Goal: Find contact information: Find contact information

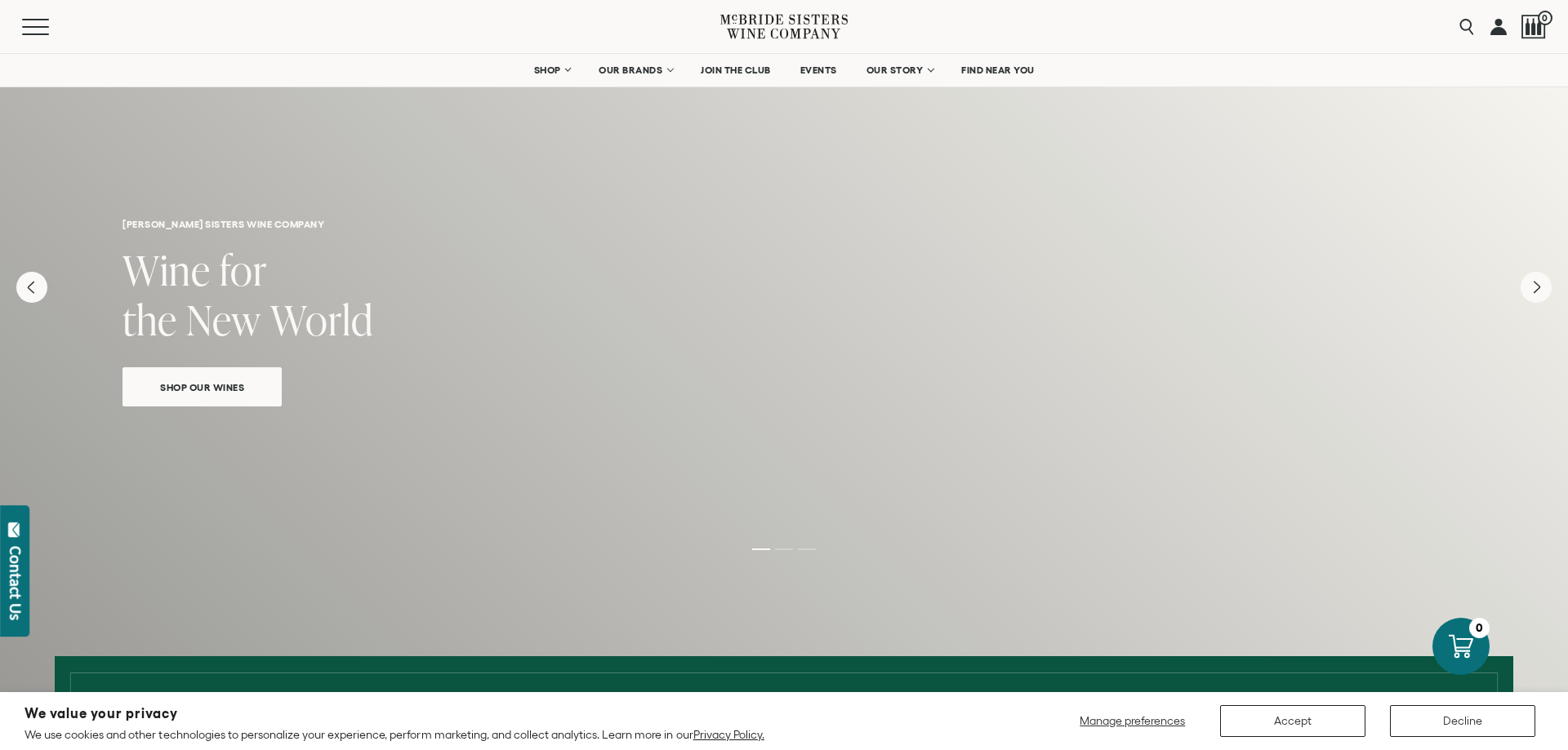
click at [1504, 27] on link at bounding box center [1499, 27] width 17 height 53
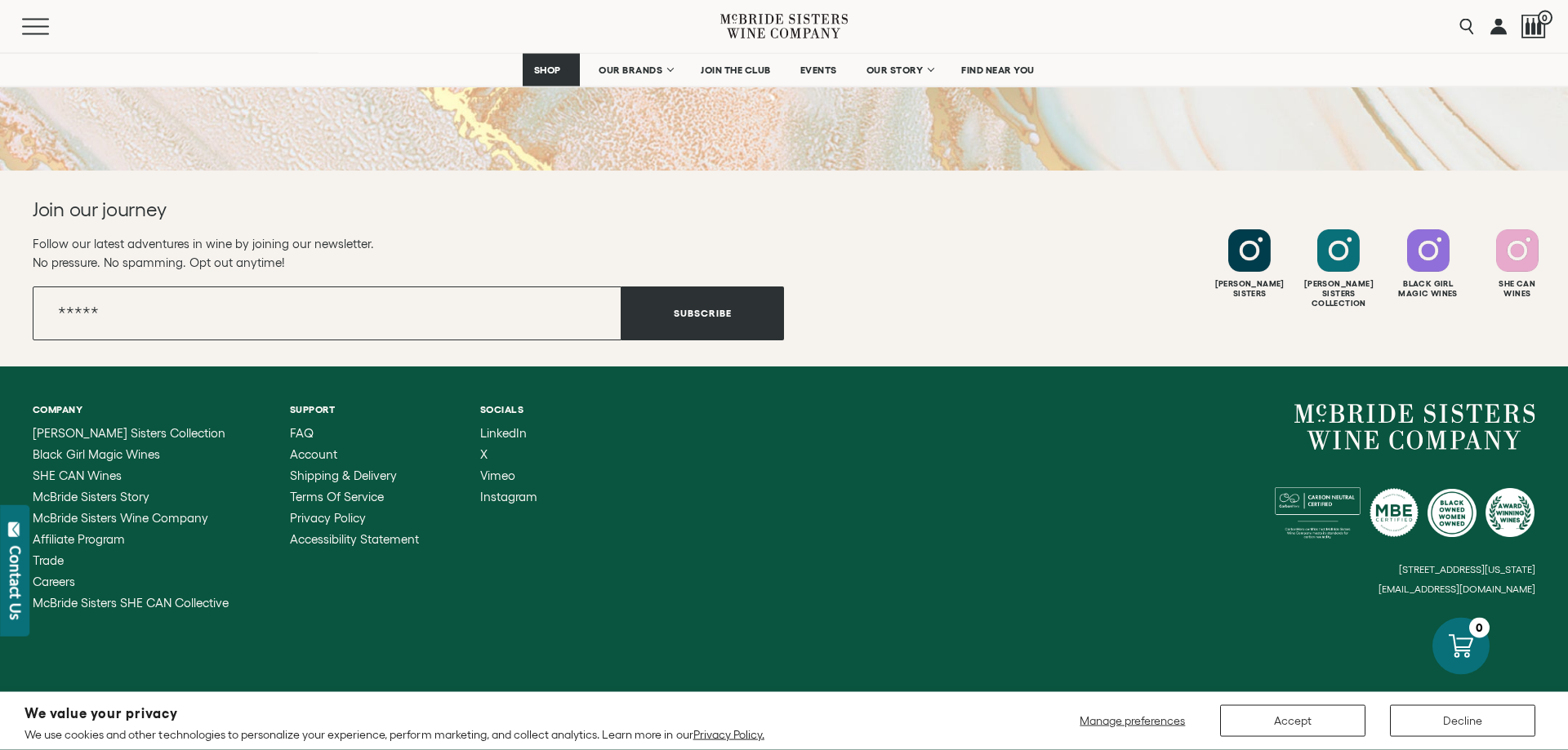
scroll to position [621, 0]
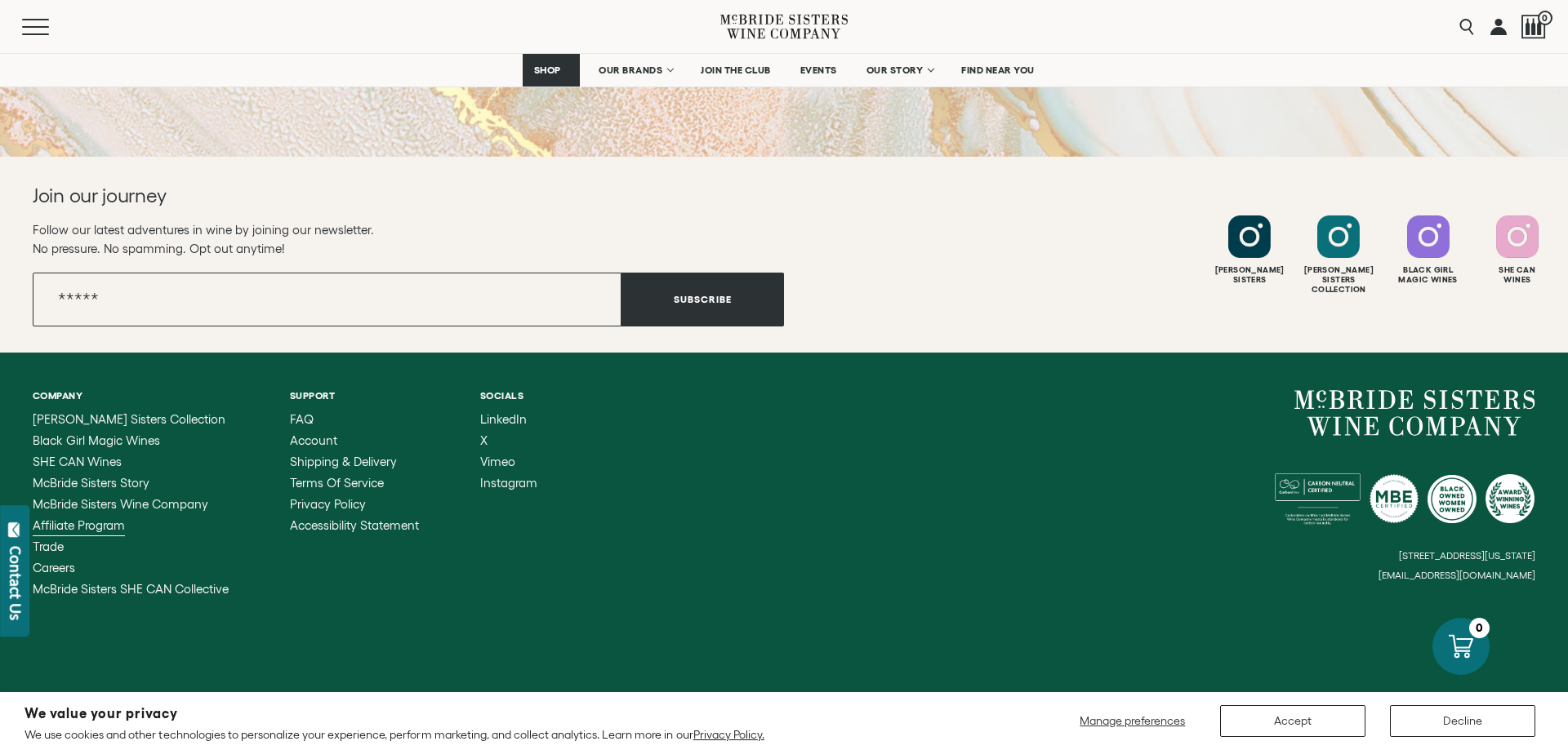
click at [103, 521] on span "Affiliate Program" at bounding box center [78, 526] width 93 height 14
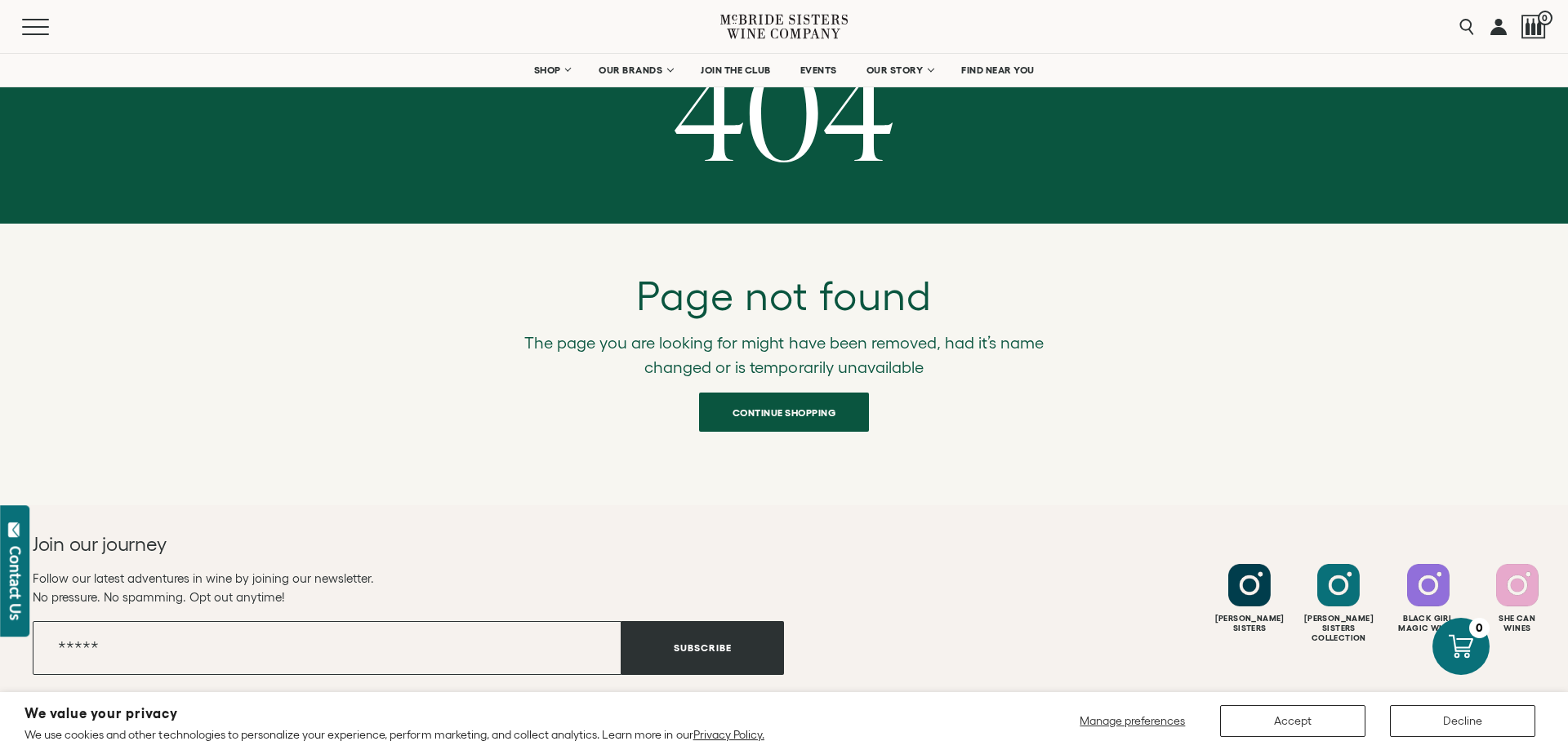
scroll to position [333, 0]
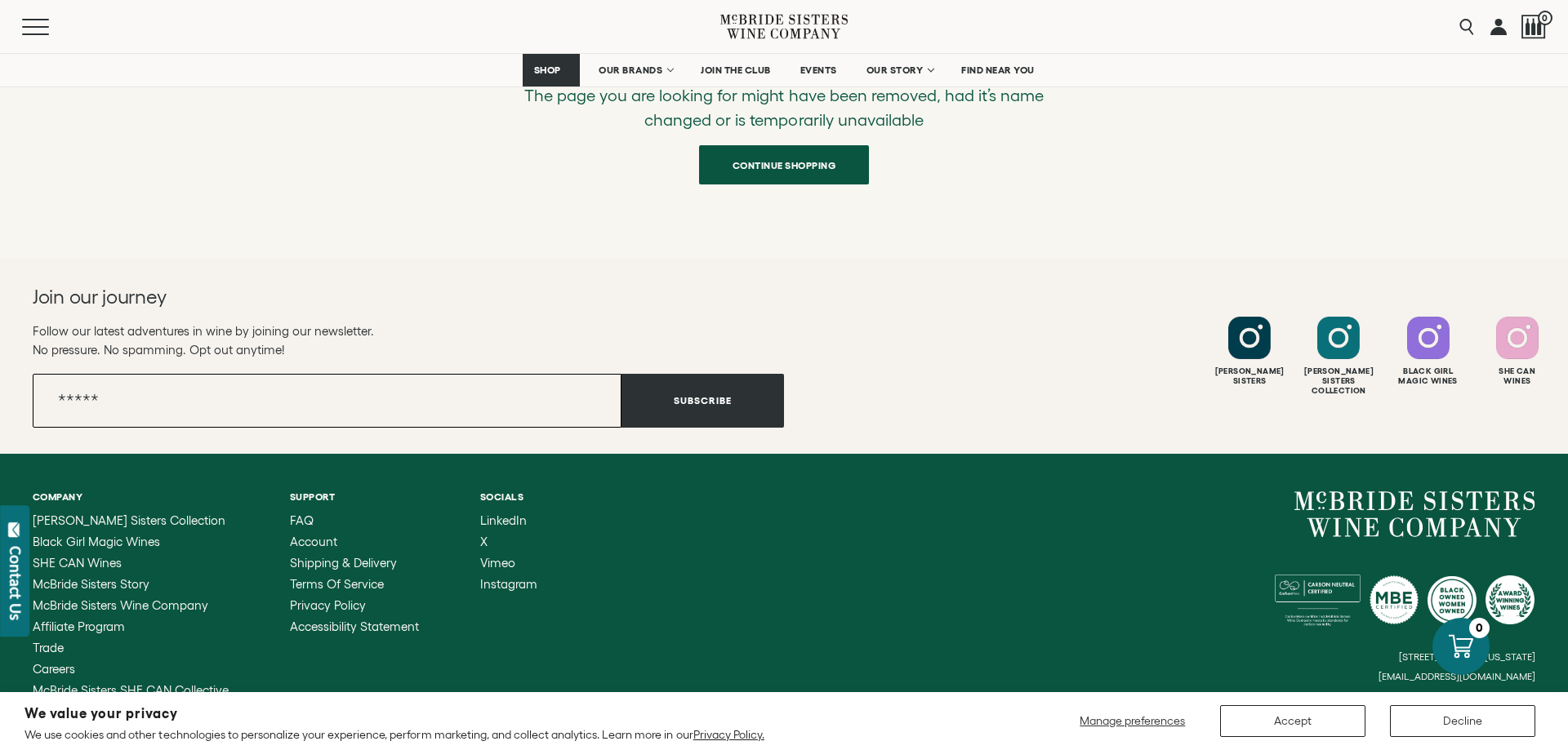
click at [276, 404] on input "Email" at bounding box center [327, 400] width 589 height 54
click at [1117, 714] on button "Manage preferences" at bounding box center [1132, 722] width 126 height 32
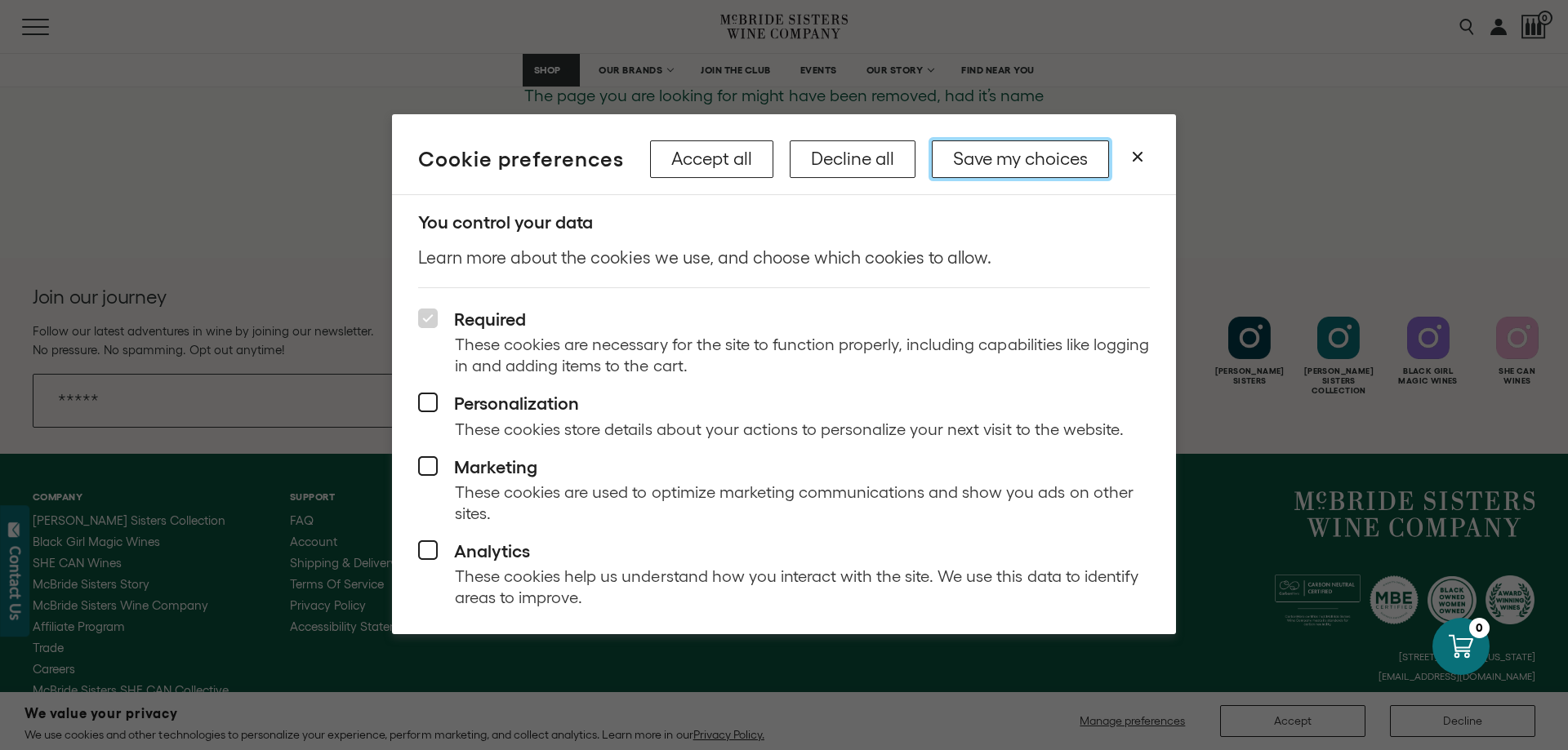
click at [1048, 167] on button "Save my choices" at bounding box center [1021, 159] width 177 height 38
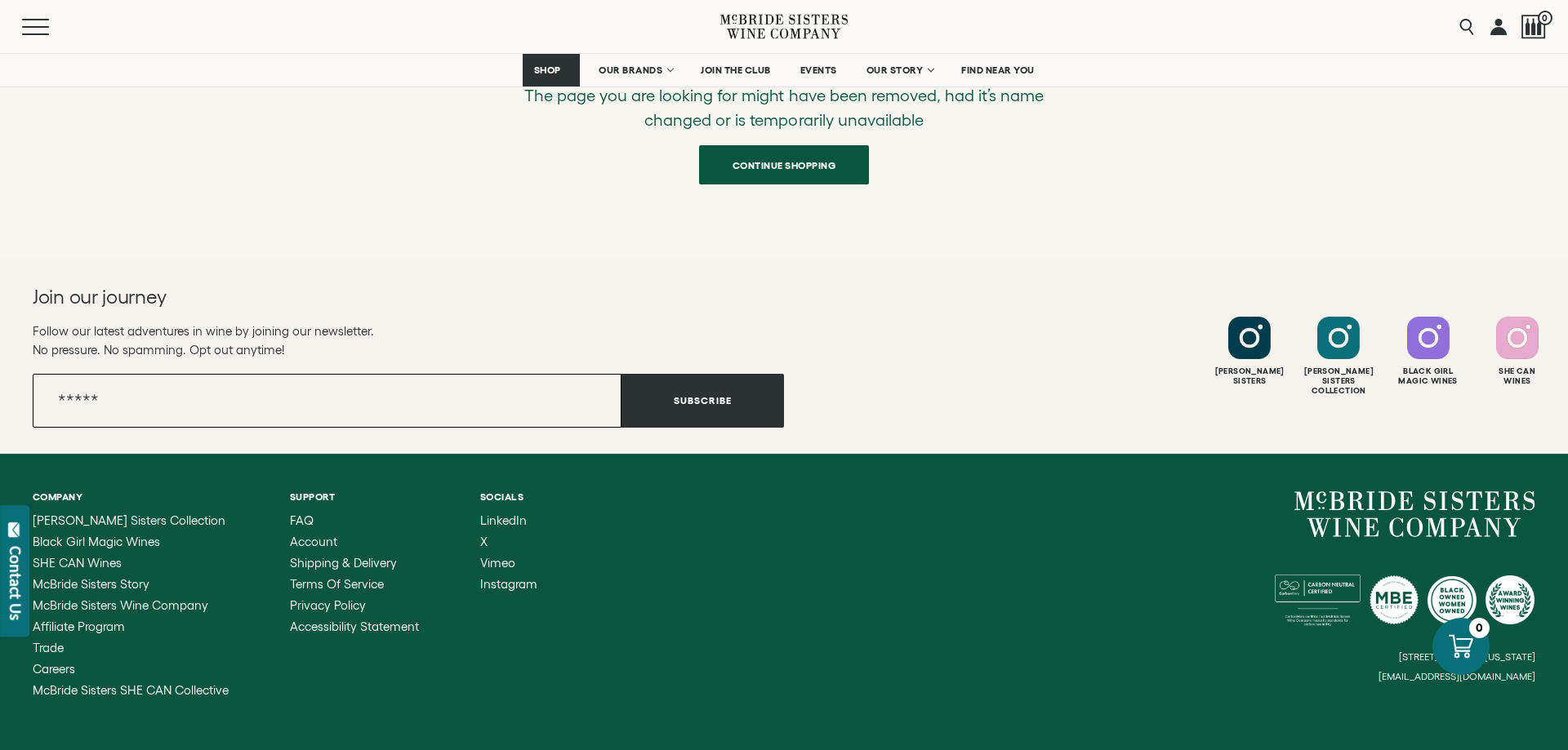
click at [280, 376] on input "Email" at bounding box center [327, 400] width 589 height 54
type input "**********"
click at [741, 401] on button "Subscribe" at bounding box center [703, 400] width 163 height 54
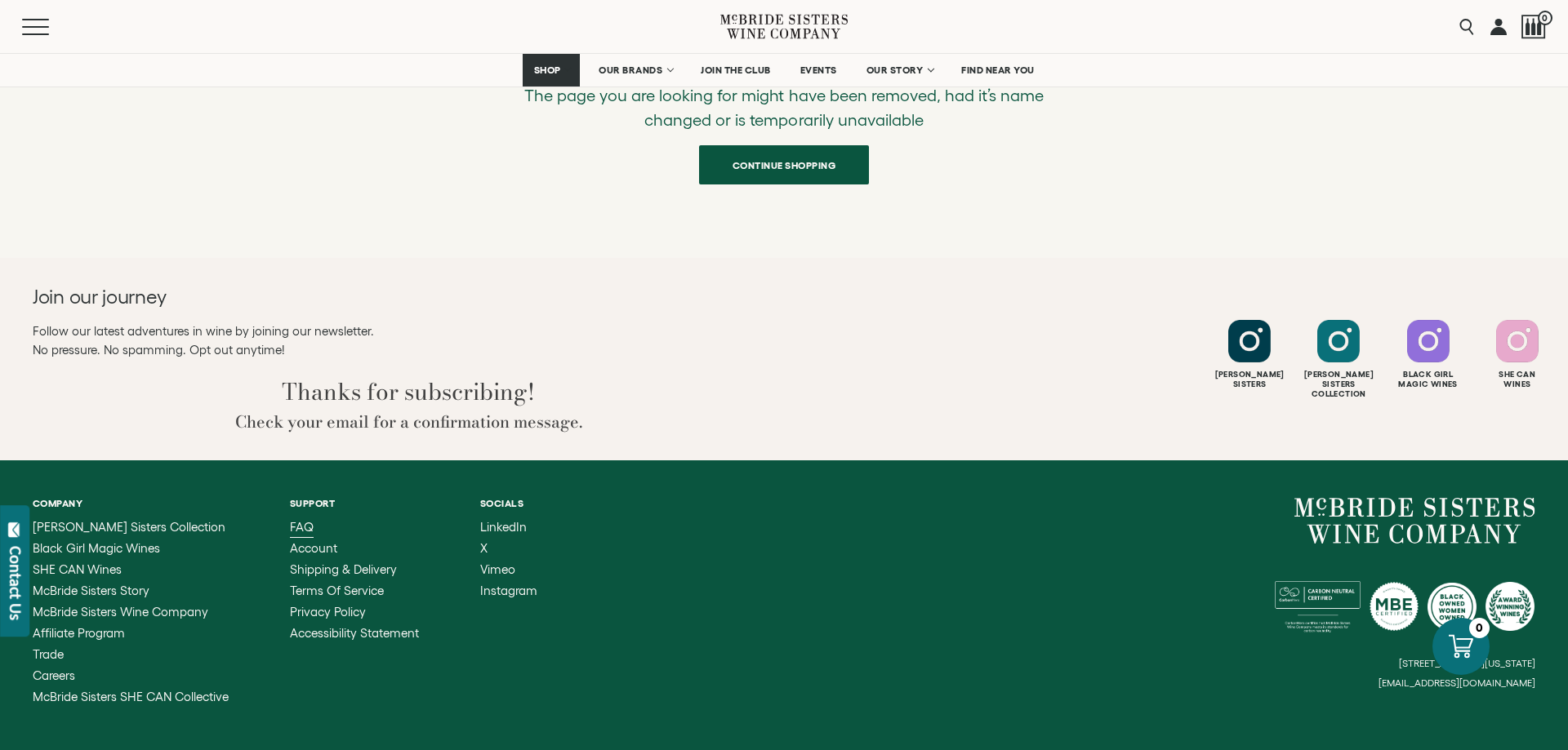
click at [298, 524] on span "FAQ" at bounding box center [301, 526] width 23 height 14
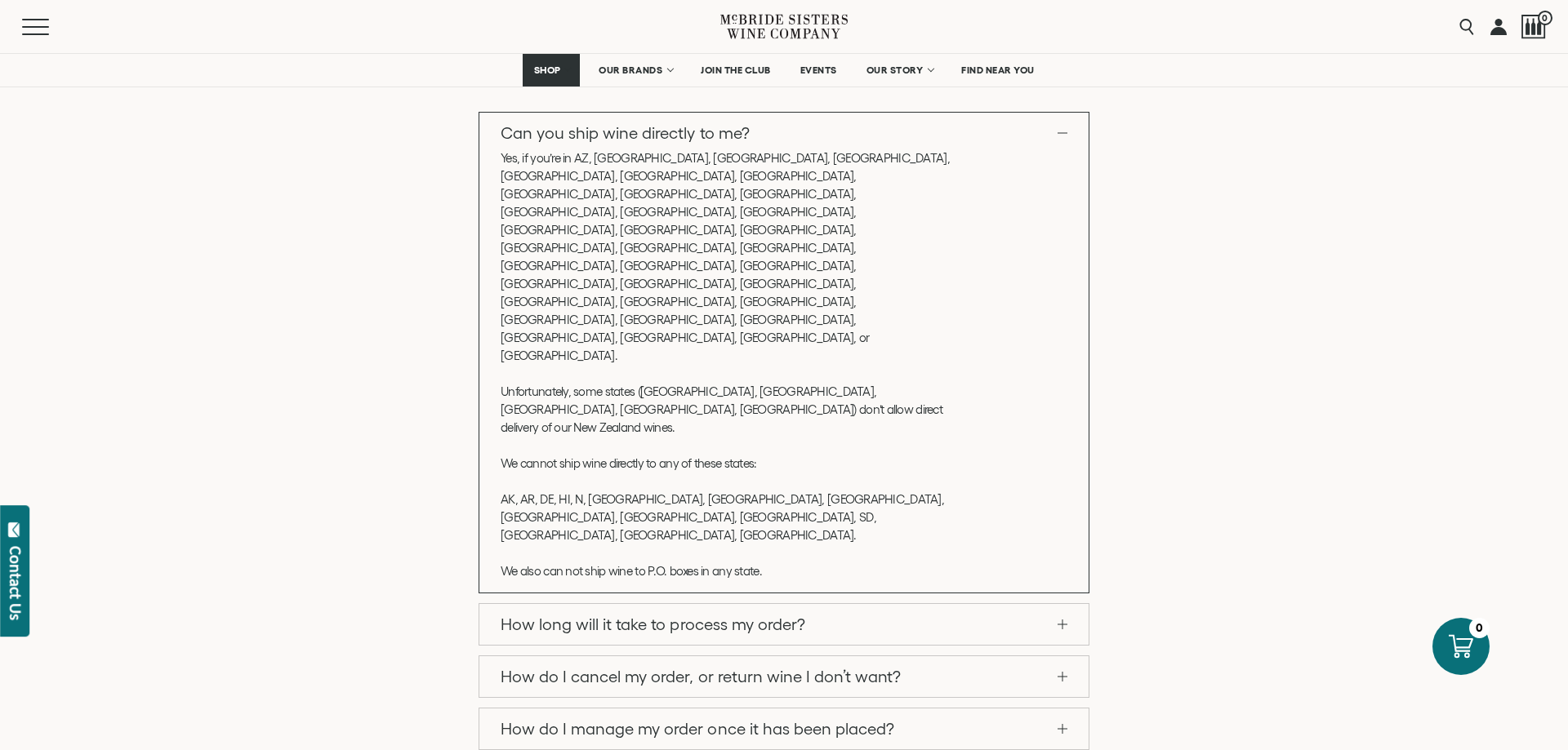
scroll to position [500, 0]
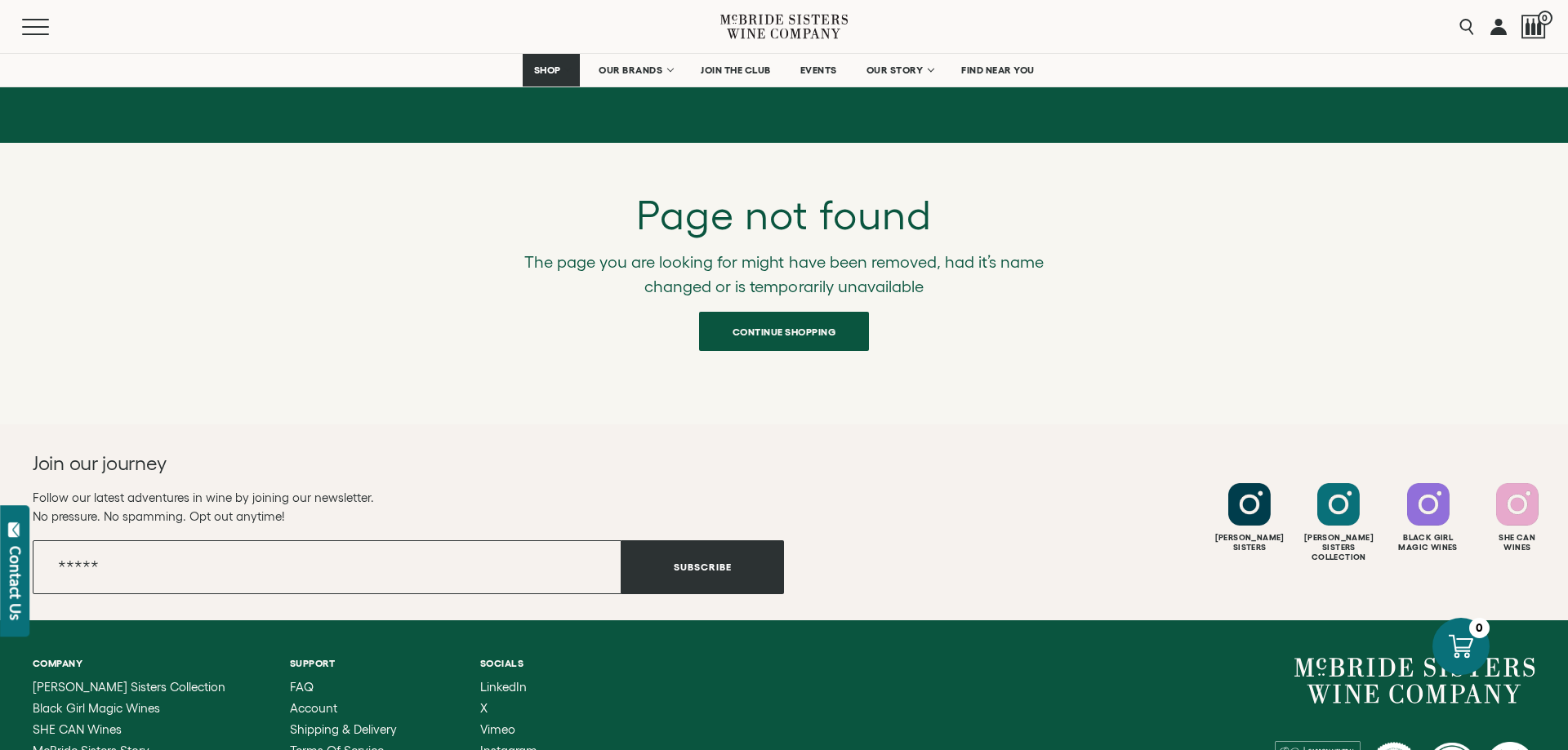
scroll to position [435, 0]
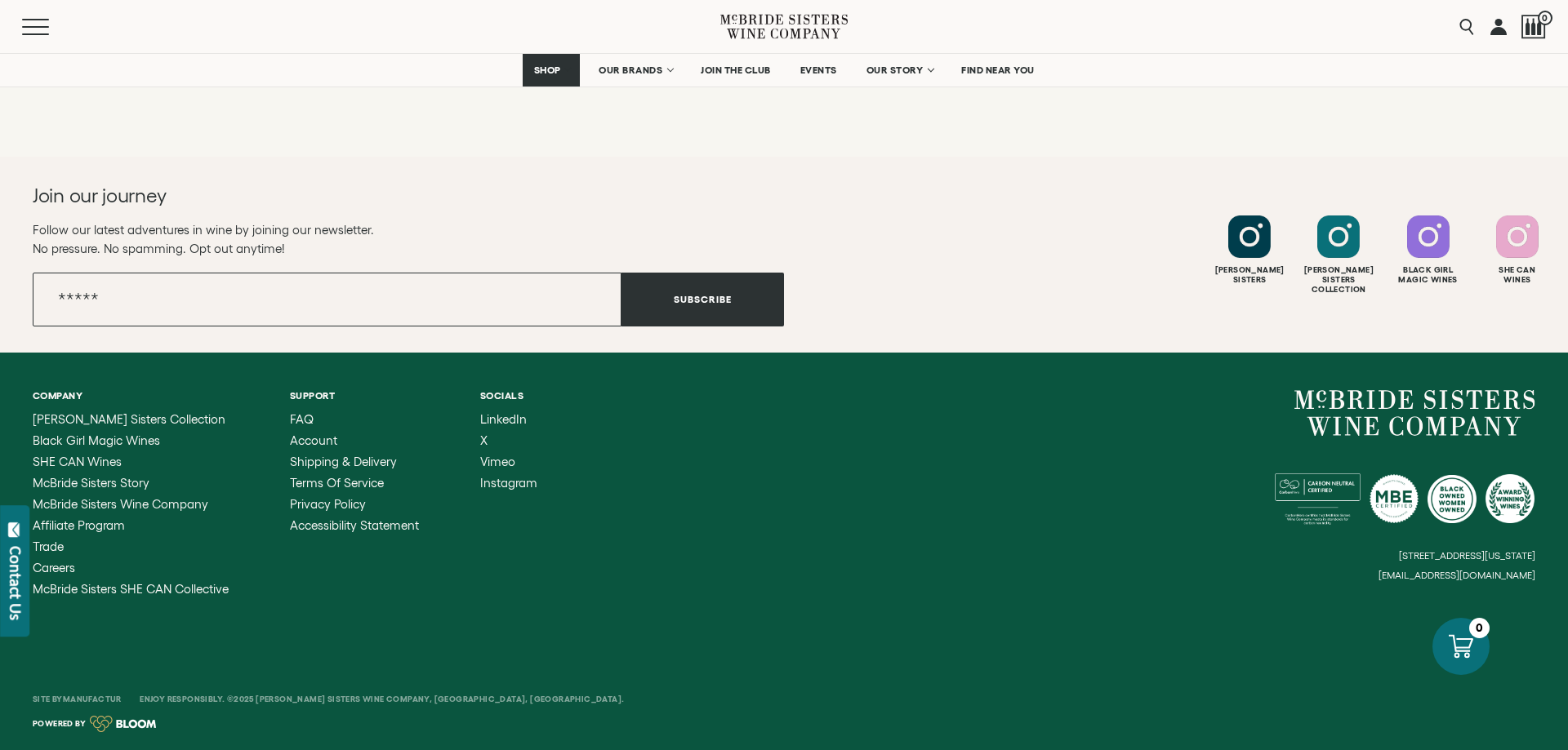
drag, startPoint x: 1545, startPoint y: 574, endPoint x: 1495, endPoint y: 574, distance: 50.0
click at [1495, 574] on div "Company [PERSON_NAME] Sisters Collection Black Girl Magic Wines SHE CAN Wines […" at bounding box center [784, 493] width 1568 height 281
click at [1383, 579] on div "[STREET_ADDRESS][US_STATE] [EMAIL_ADDRESS][DOMAIN_NAME]" at bounding box center [1160, 486] width 751 height 191
drag, startPoint x: 1384, startPoint y: 572, endPoint x: 1487, endPoint y: 573, distance: 103.0
click at [1487, 573] on div "[STREET_ADDRESS][US_STATE] [EMAIL_ADDRESS][DOMAIN_NAME]" at bounding box center [1160, 486] width 751 height 191
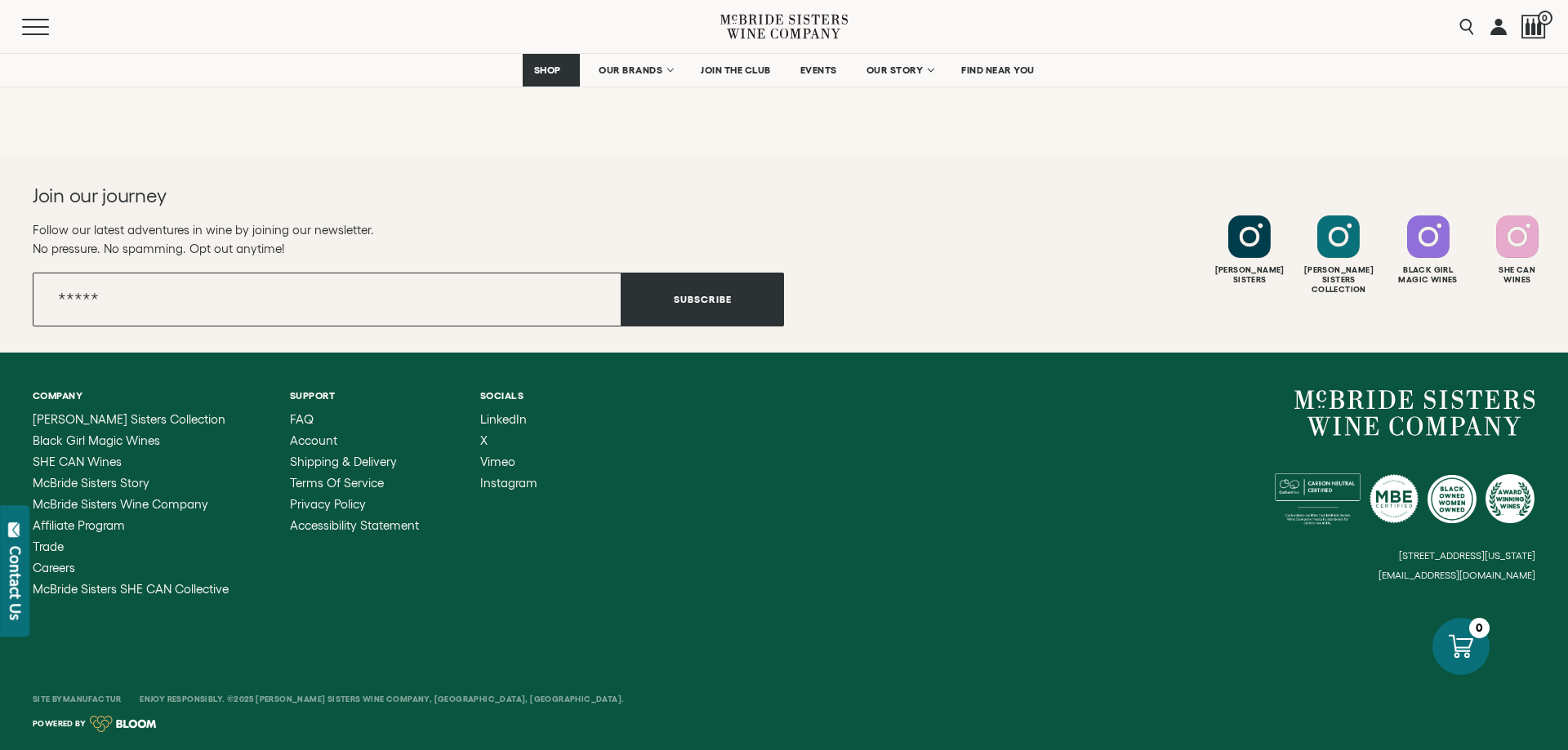
drag, startPoint x: 1535, startPoint y: 576, endPoint x: 1485, endPoint y: 575, distance: 50.0
click at [1485, 575] on small "[EMAIL_ADDRESS][DOMAIN_NAME]" at bounding box center [1457, 576] width 157 height 12
drag, startPoint x: 1541, startPoint y: 572, endPoint x: 1441, endPoint y: 572, distance: 100.0
click at [1441, 572] on div "Company [PERSON_NAME] Sisters Collection Black Girl Magic Wines SHE CAN Wines […" at bounding box center [784, 493] width 1568 height 281
drag, startPoint x: 1395, startPoint y: 577, endPoint x: 1477, endPoint y: 576, distance: 82.0
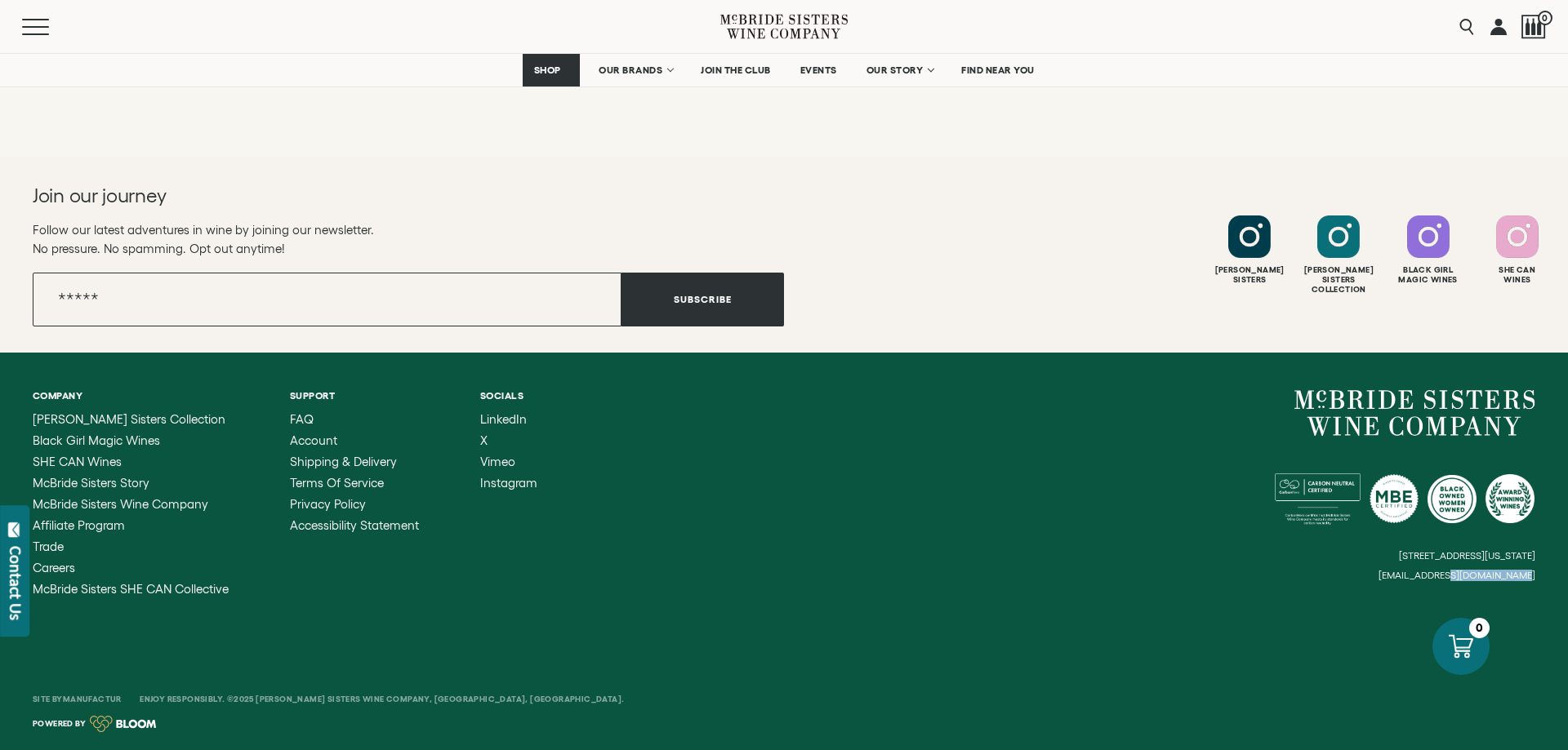
click at [1477, 576] on small "[EMAIL_ADDRESS][DOMAIN_NAME]" at bounding box center [1457, 576] width 157 height 12
